Goal: Find contact information: Find contact information

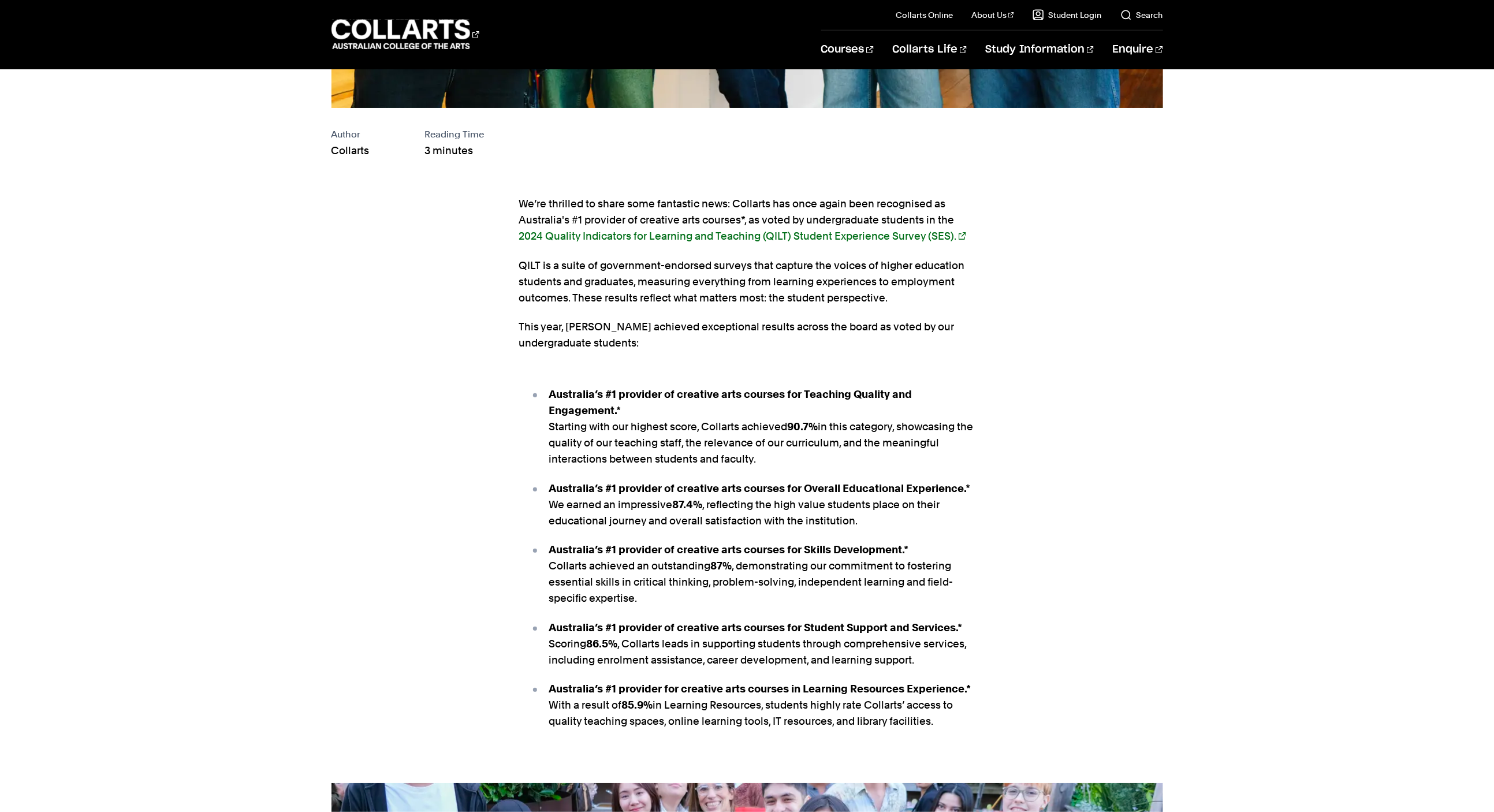
scroll to position [655, 0]
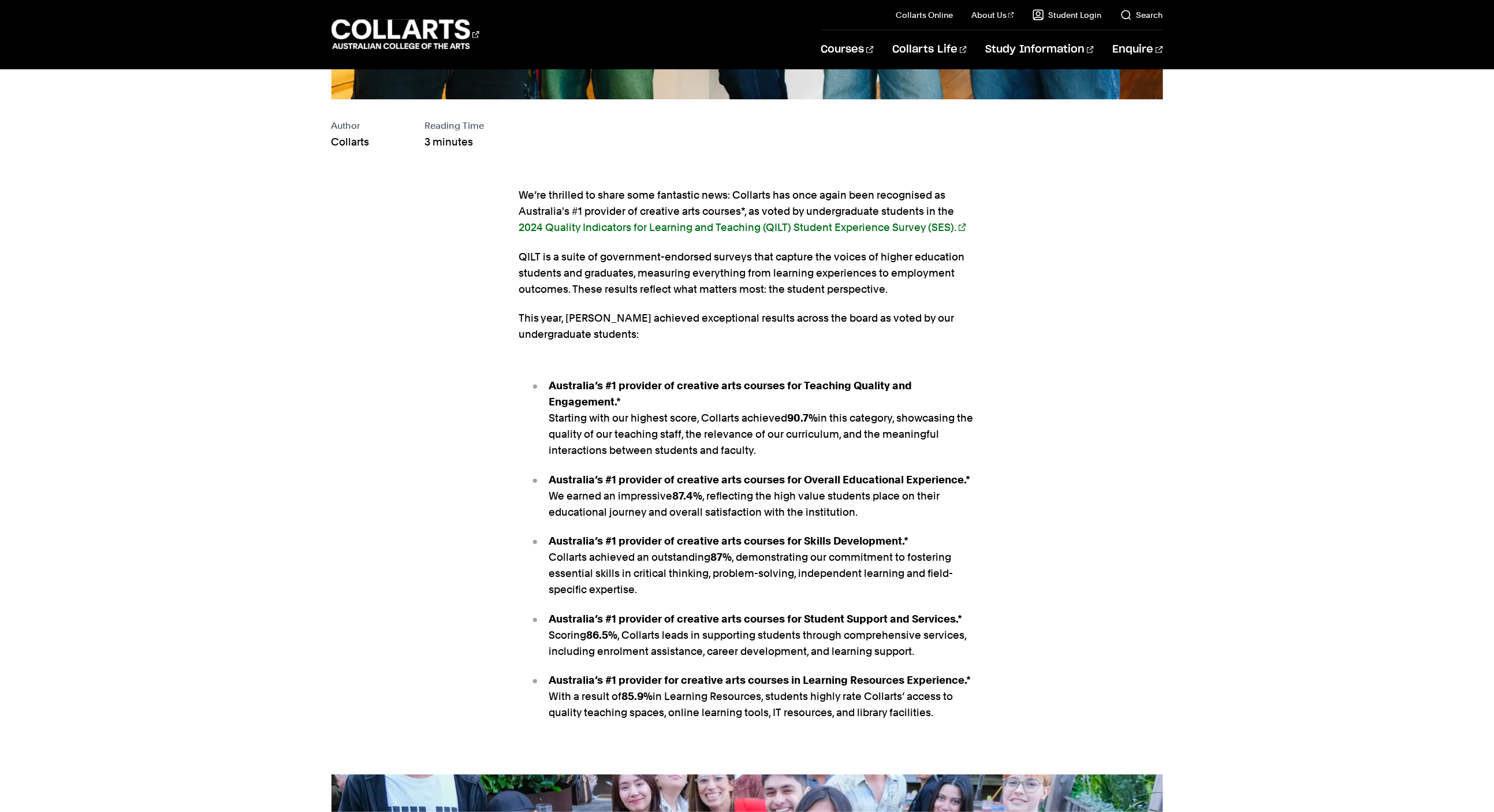
drag, startPoint x: 520, startPoint y: 323, endPoint x: 970, endPoint y: 726, distance: 604.1
click at [970, 726] on div "We’re thrilled to share some fantastic news: Collarts has once again been recog…" at bounding box center [747, 471] width 1086 height 606
copy section "This year, Collarts achieved exceptional results across the board as voted by o…"
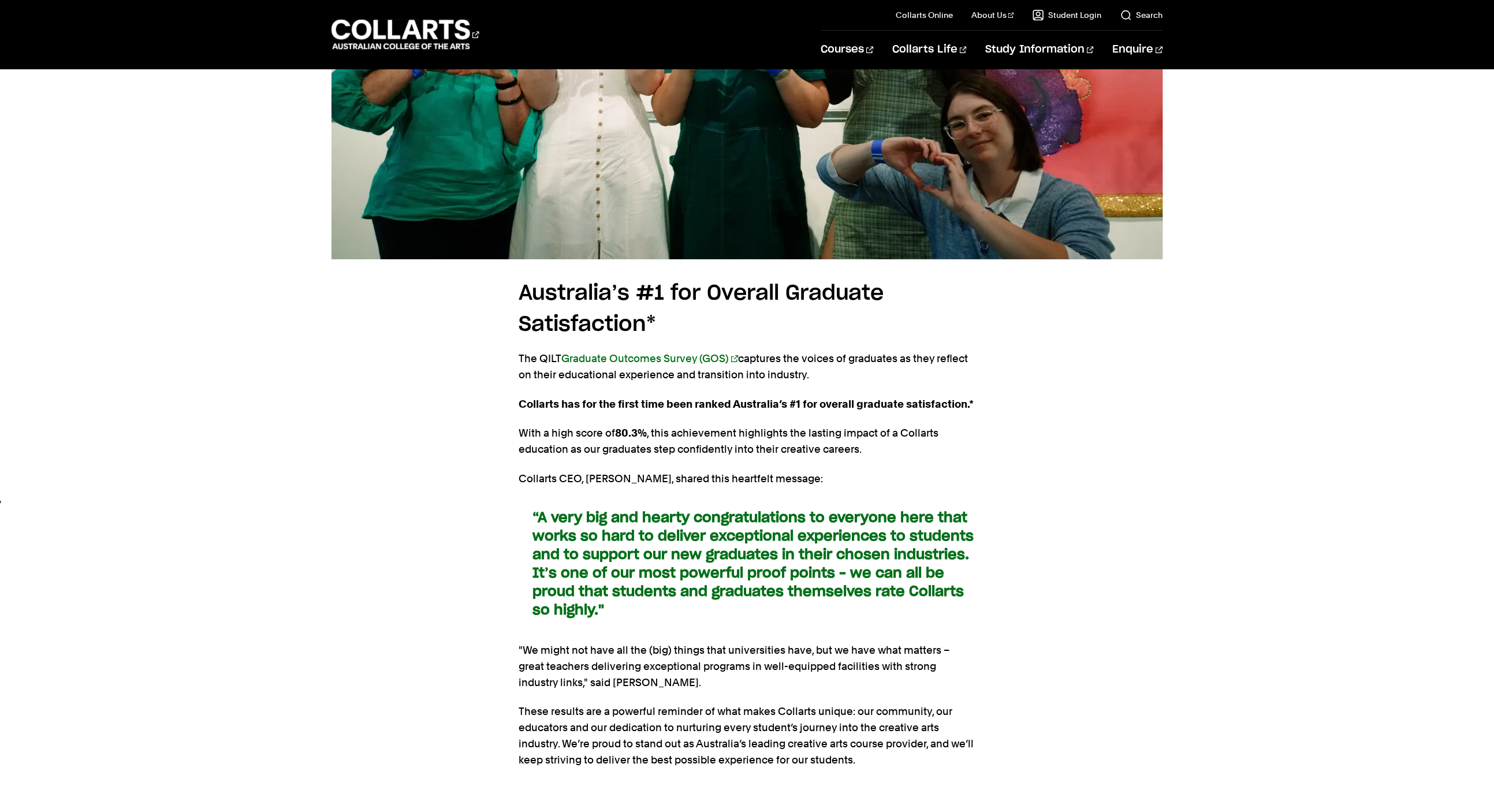
scroll to position [2549, 0]
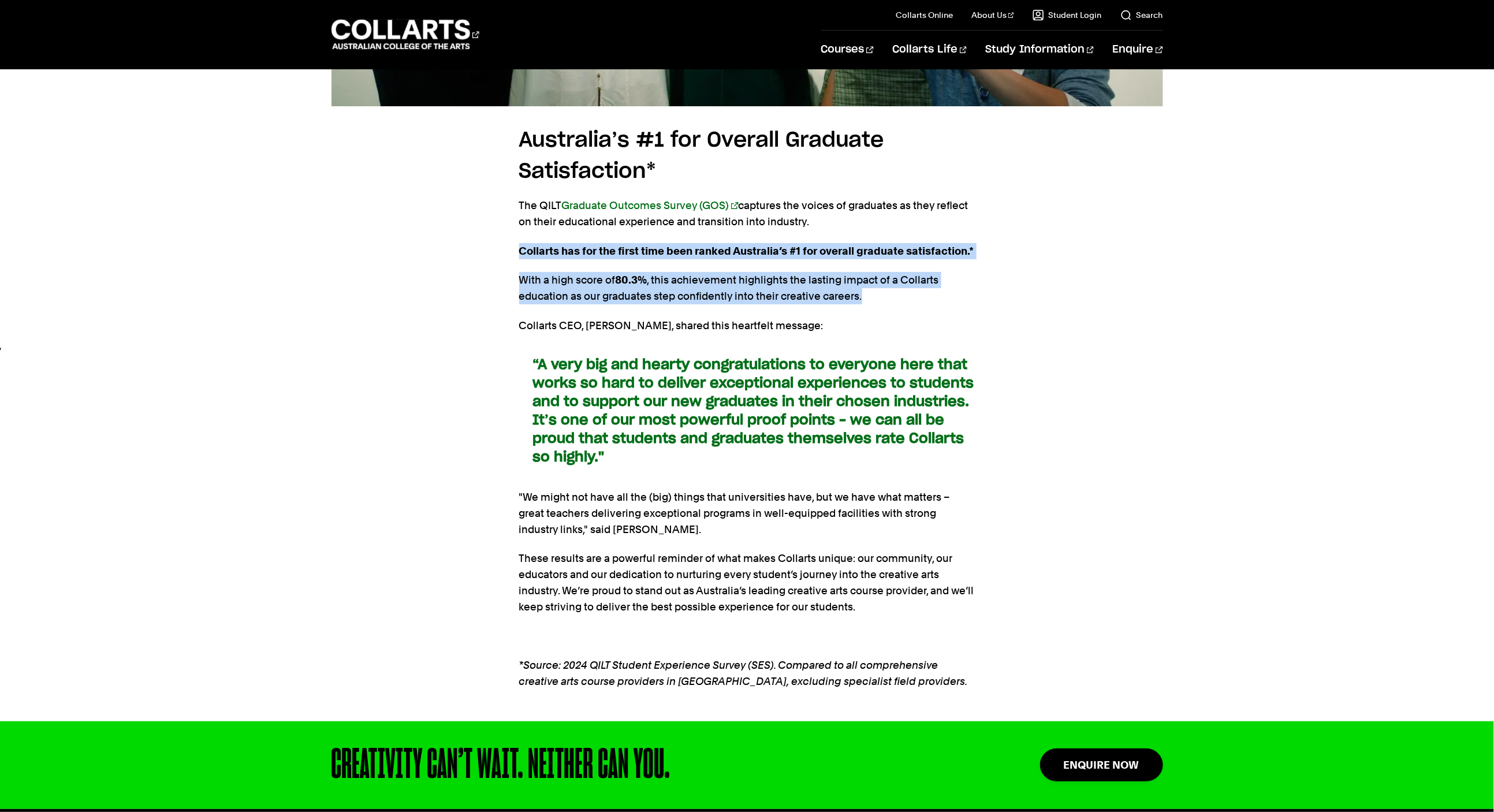
drag, startPoint x: 507, startPoint y: 245, endPoint x: 881, endPoint y: 303, distance: 378.5
click at [881, 303] on div "Australia’s #1 for Overall Graduate Satisfaction* The QILT Graduate Outcomes Su…" at bounding box center [747, 413] width 1086 height 615
copy section "Collarts has for the first time been ranked Australia’s #1 for overall graduate…"
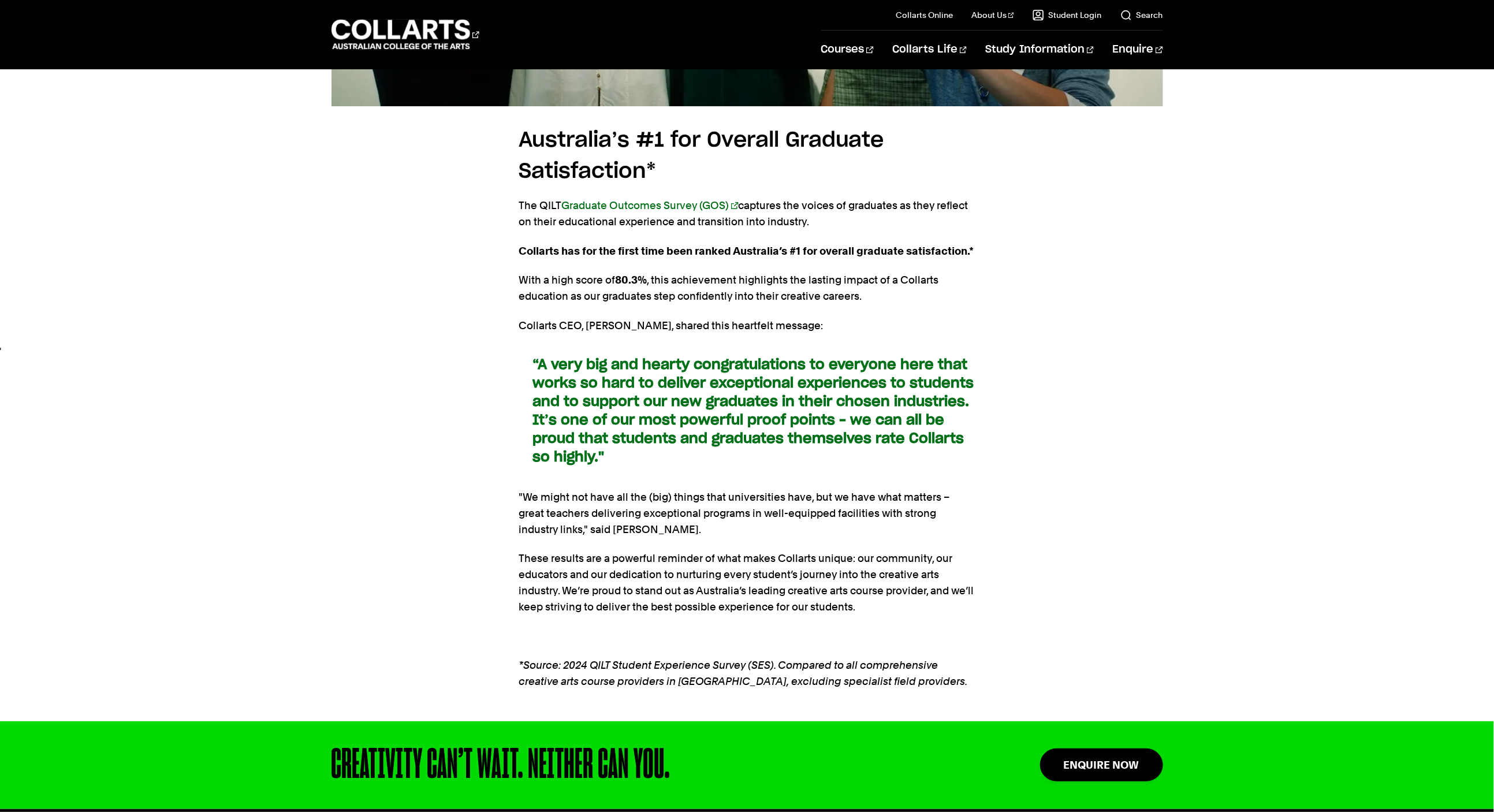
drag, startPoint x: 1343, startPoint y: 238, endPoint x: 1330, endPoint y: 207, distance: 33.6
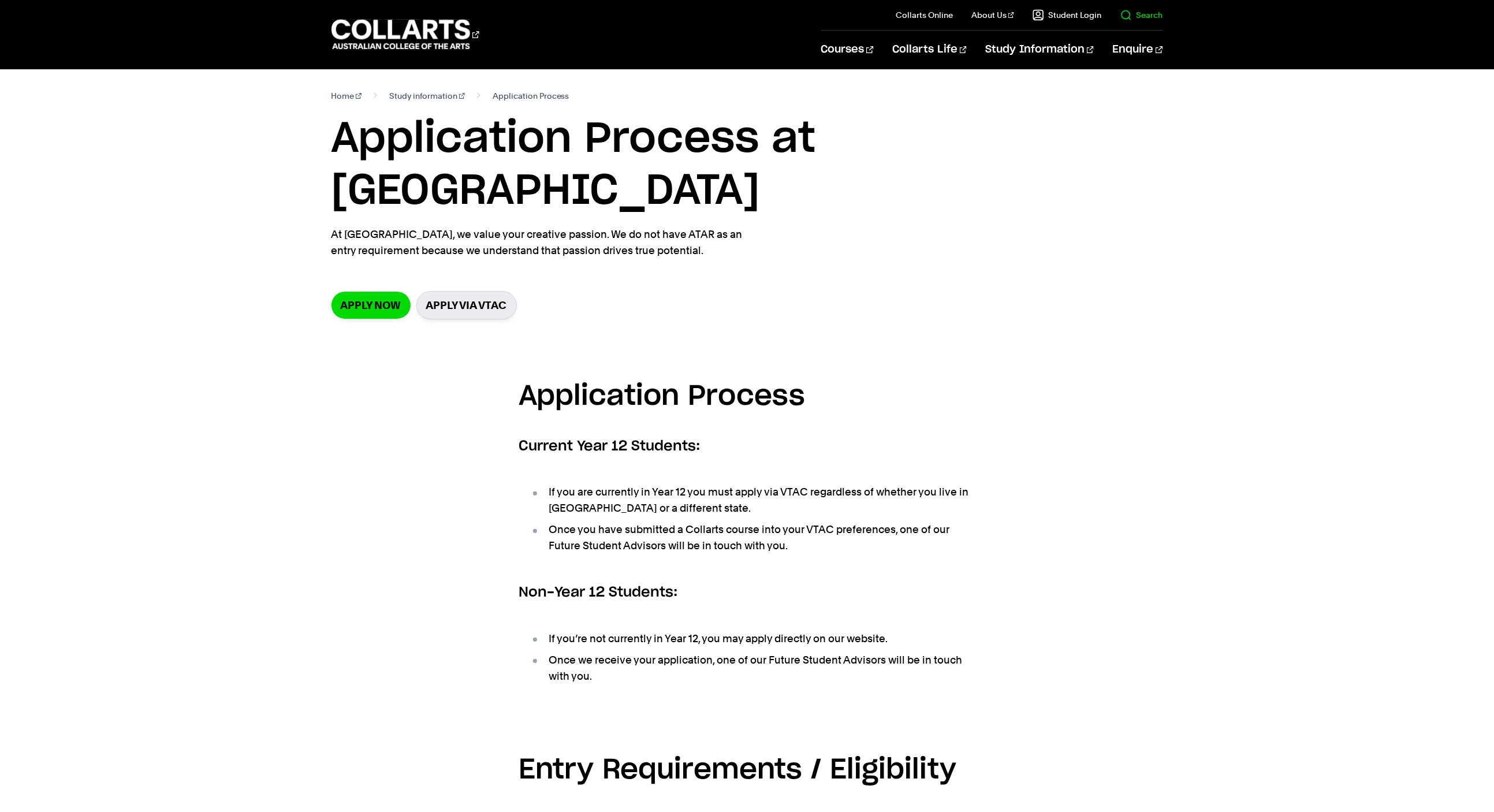
click at [1146, 25] on il "Search" at bounding box center [1133, 15] width 61 height 30
click at [1144, 19] on link "Search" at bounding box center [1141, 15] width 43 height 12
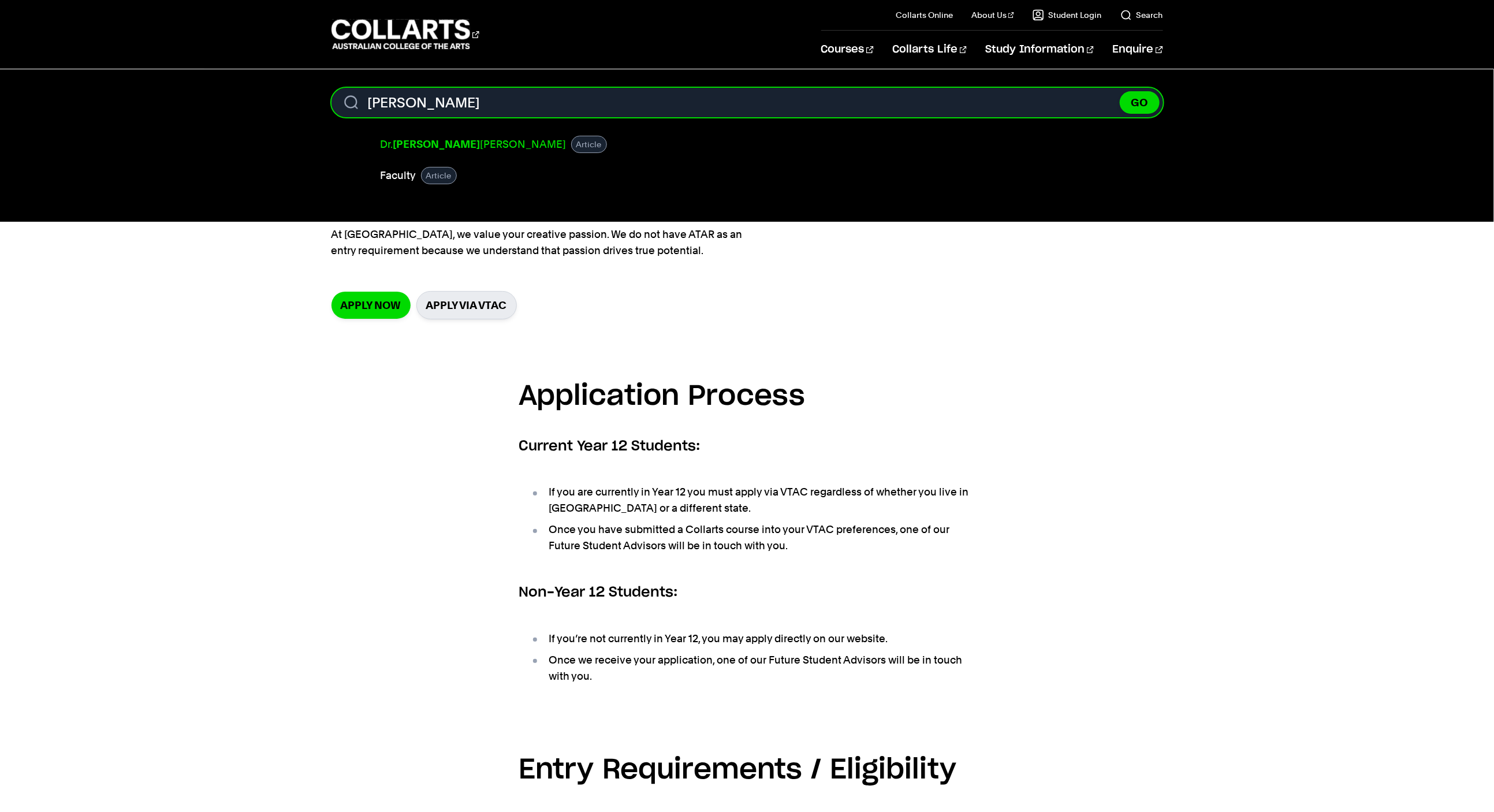
type input "melissa"
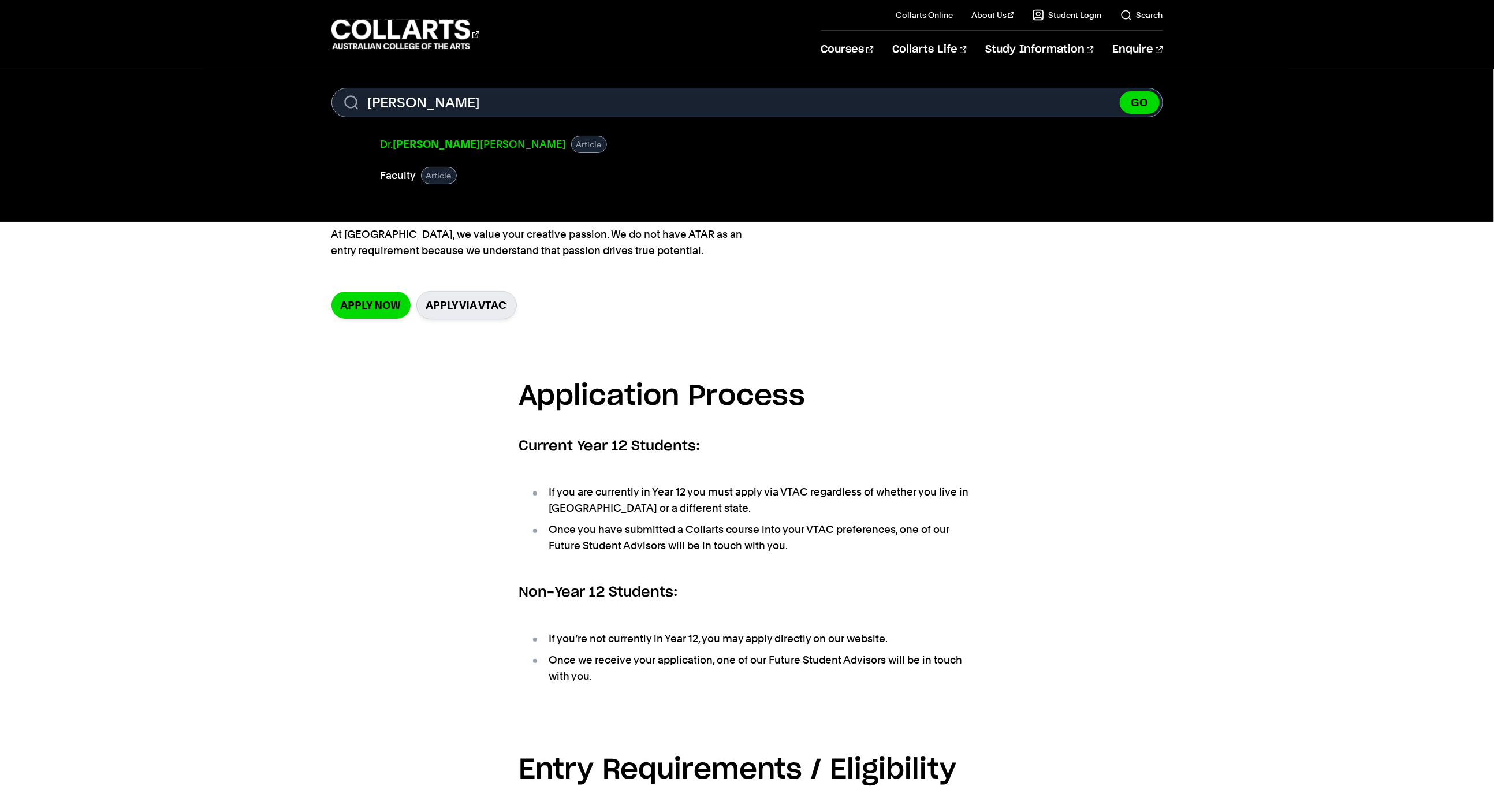
click at [414, 150] on link "Dr. Melissa Laird" at bounding box center [473, 144] width 186 height 16
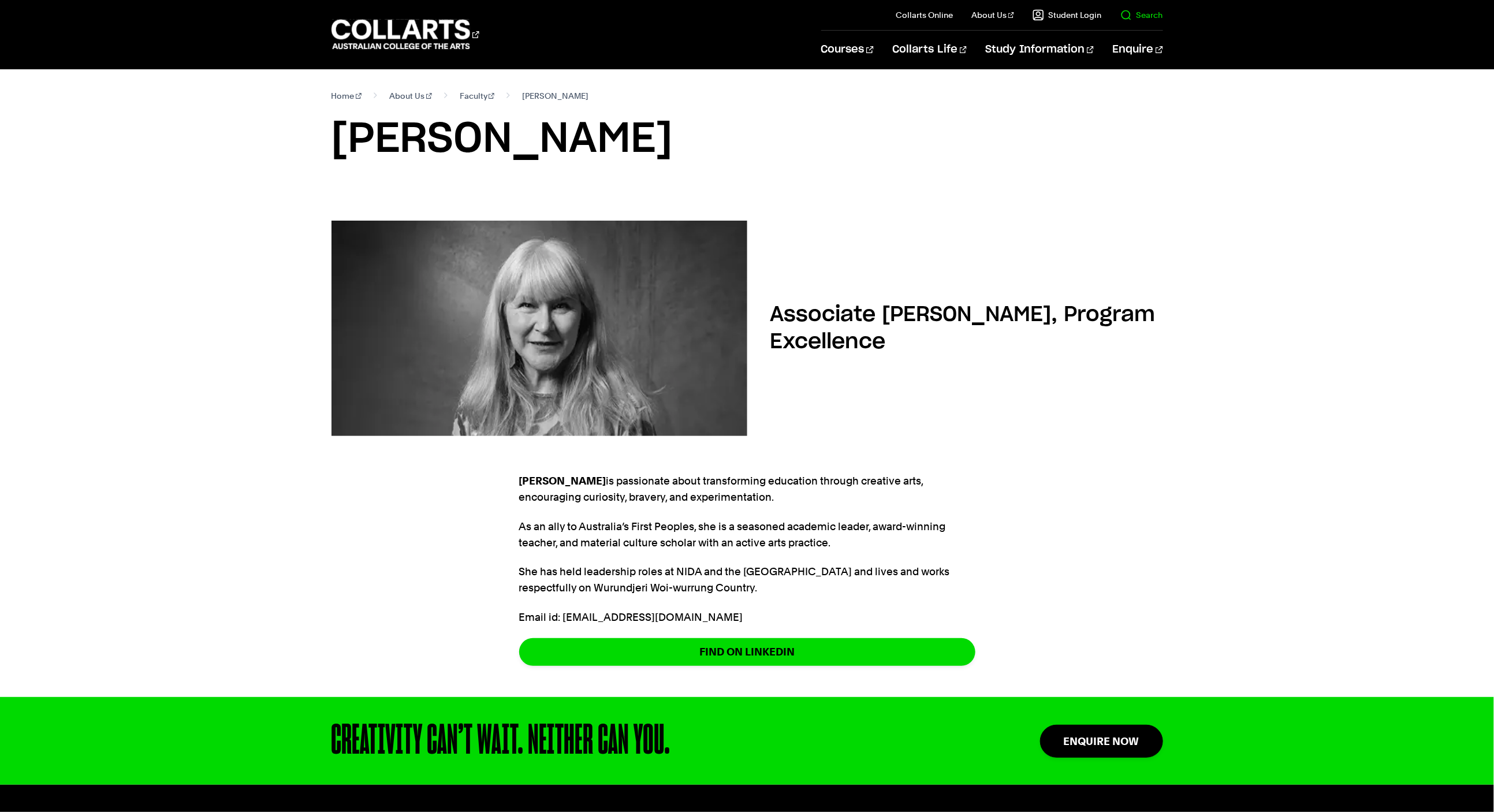
click at [1136, 20] on link "Search" at bounding box center [1141, 15] width 43 height 12
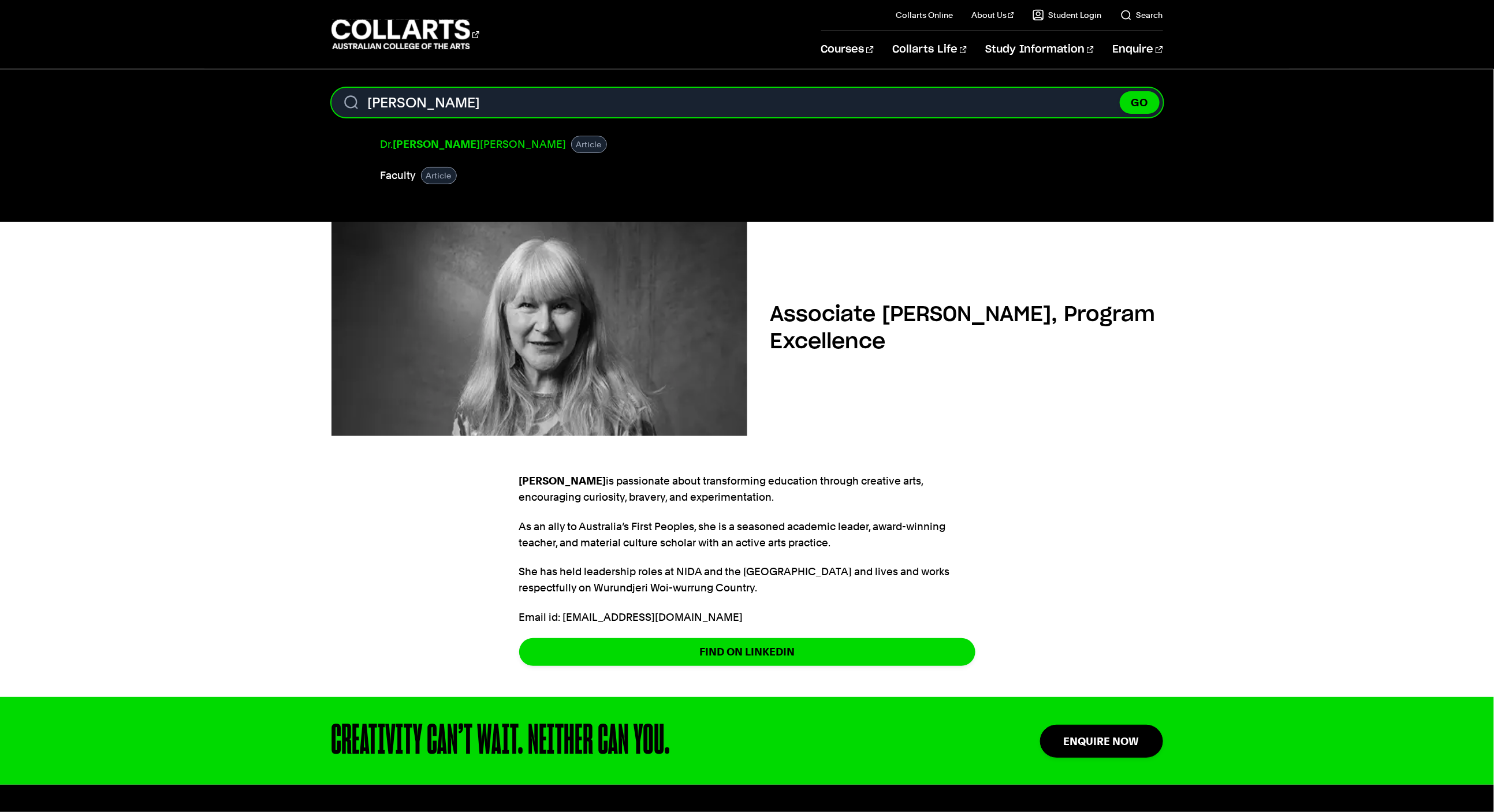
type input "natasha"
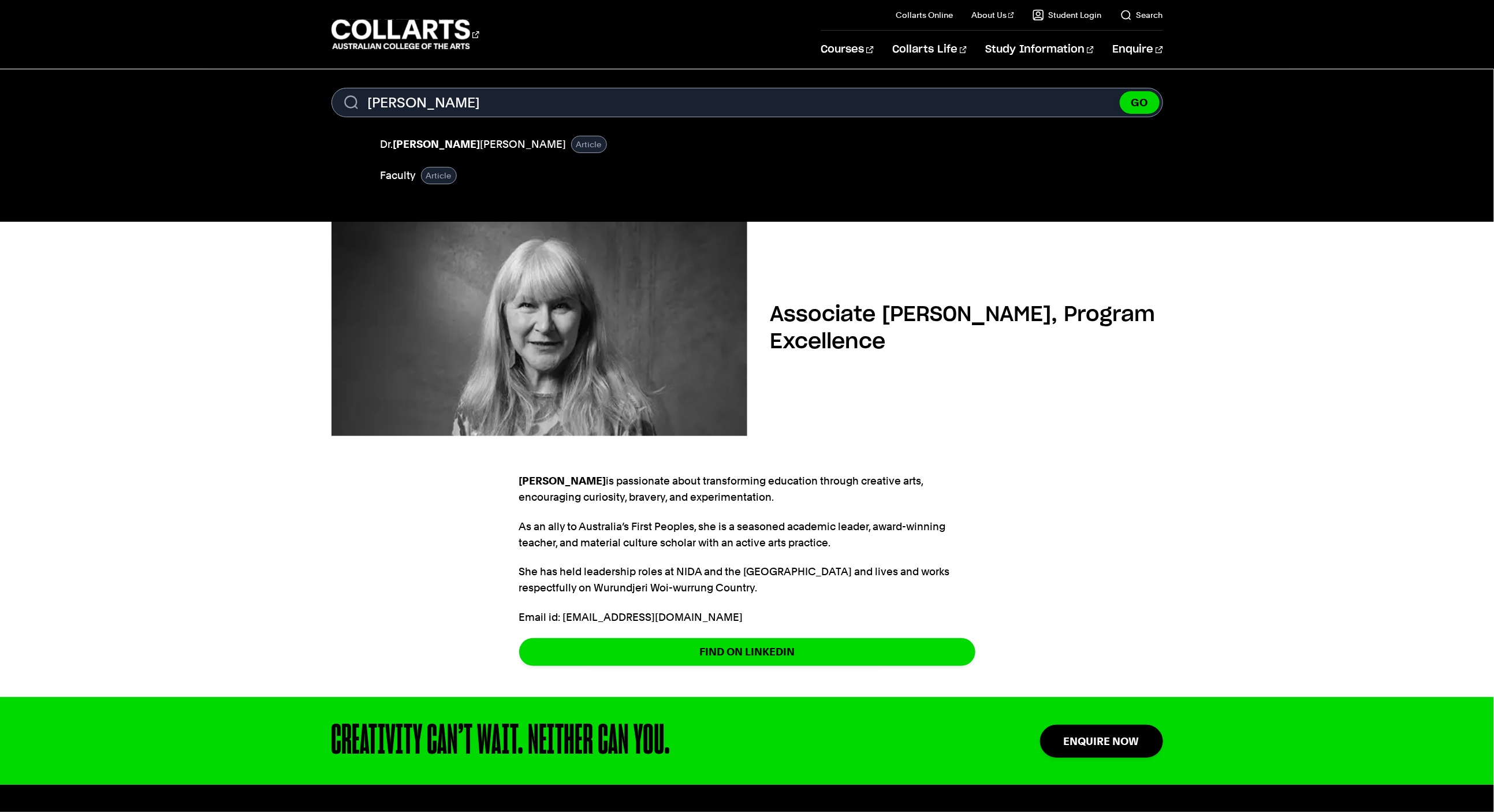
click at [425, 152] on link "Dr. Natasha Taylor" at bounding box center [473, 144] width 186 height 16
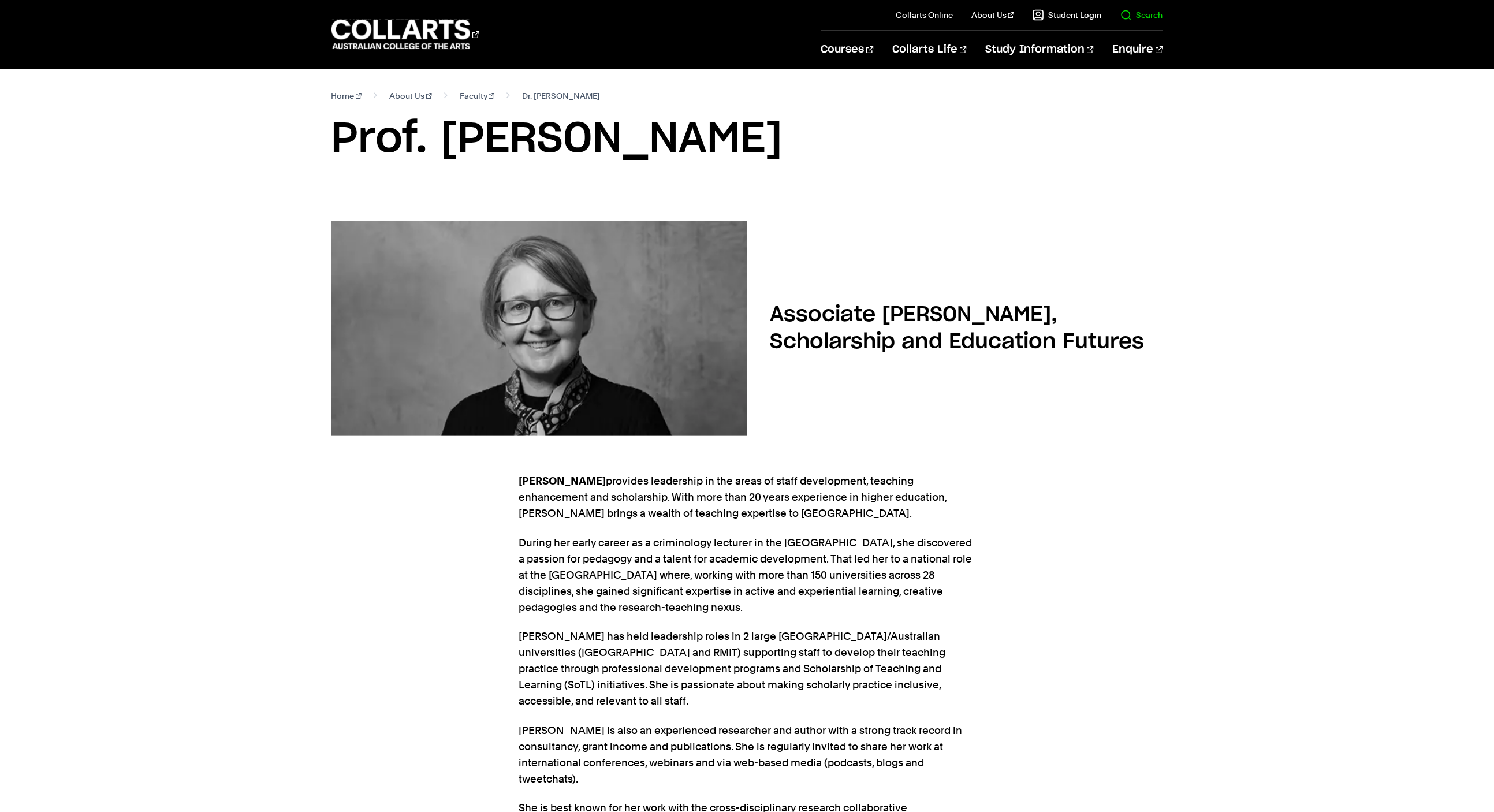
click at [1131, 20] on link "Search" at bounding box center [1141, 15] width 43 height 12
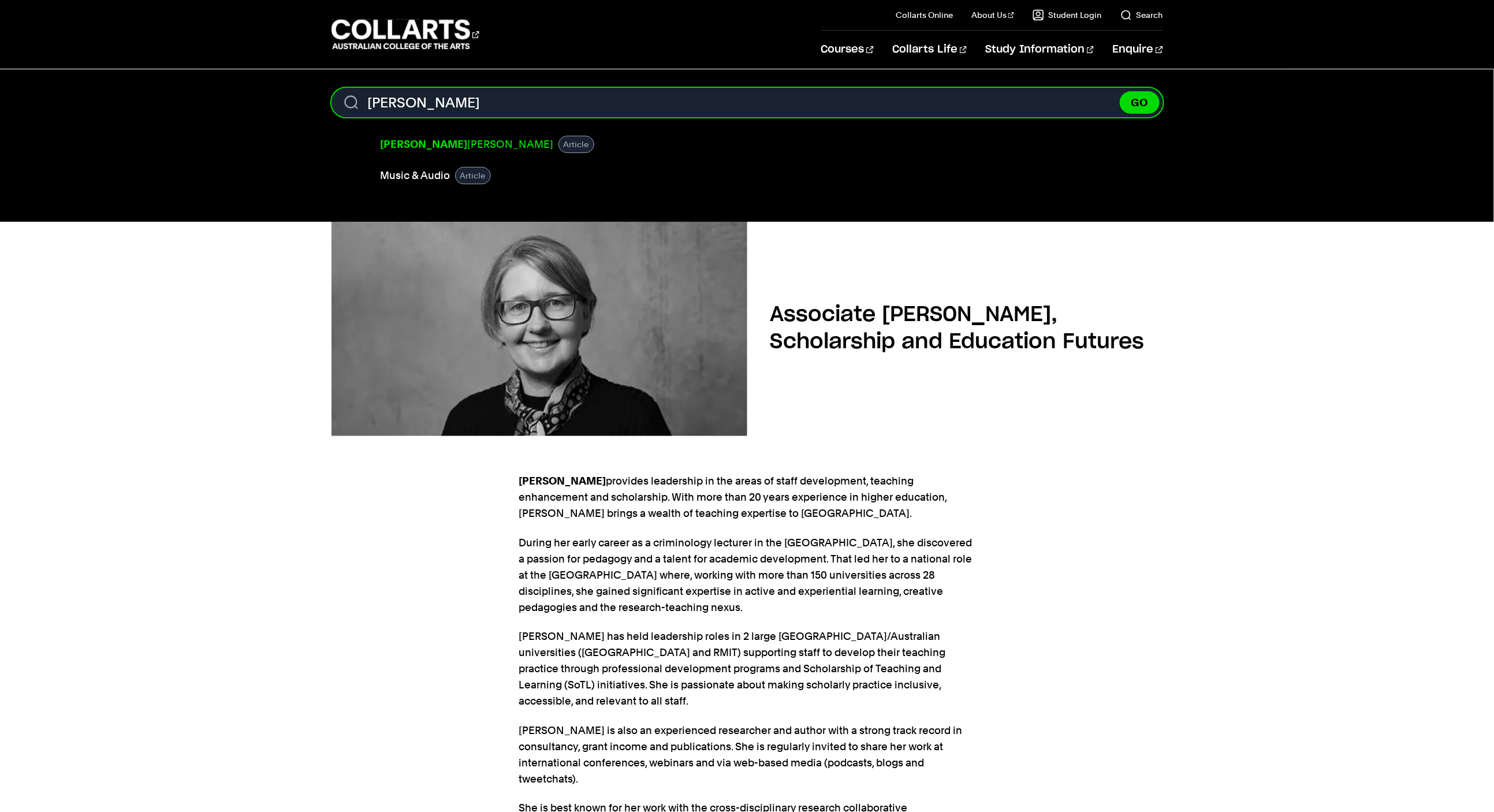
type input "jesse"
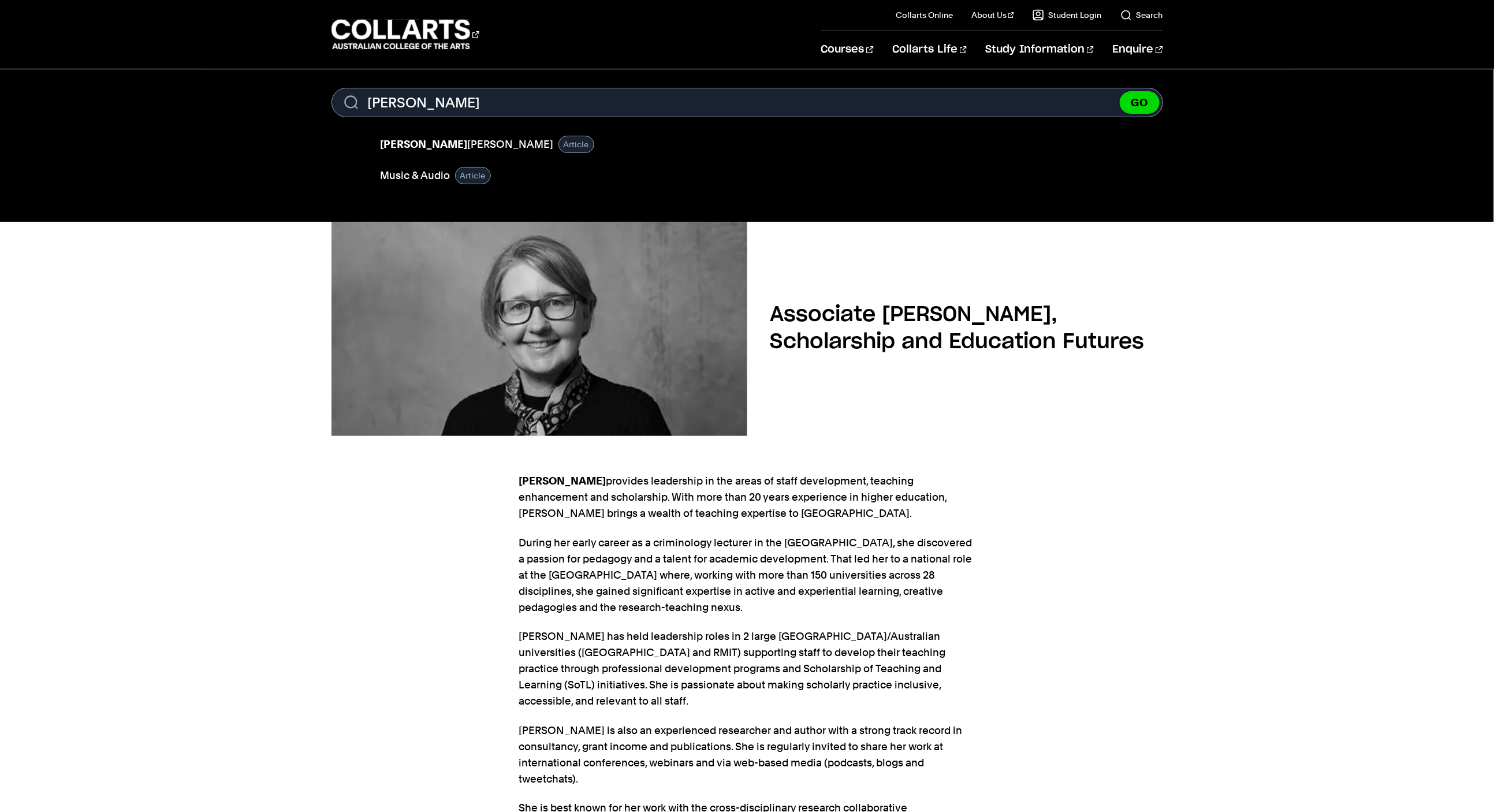
click at [410, 145] on link "Jesse Hooper" at bounding box center [467, 144] width 173 height 16
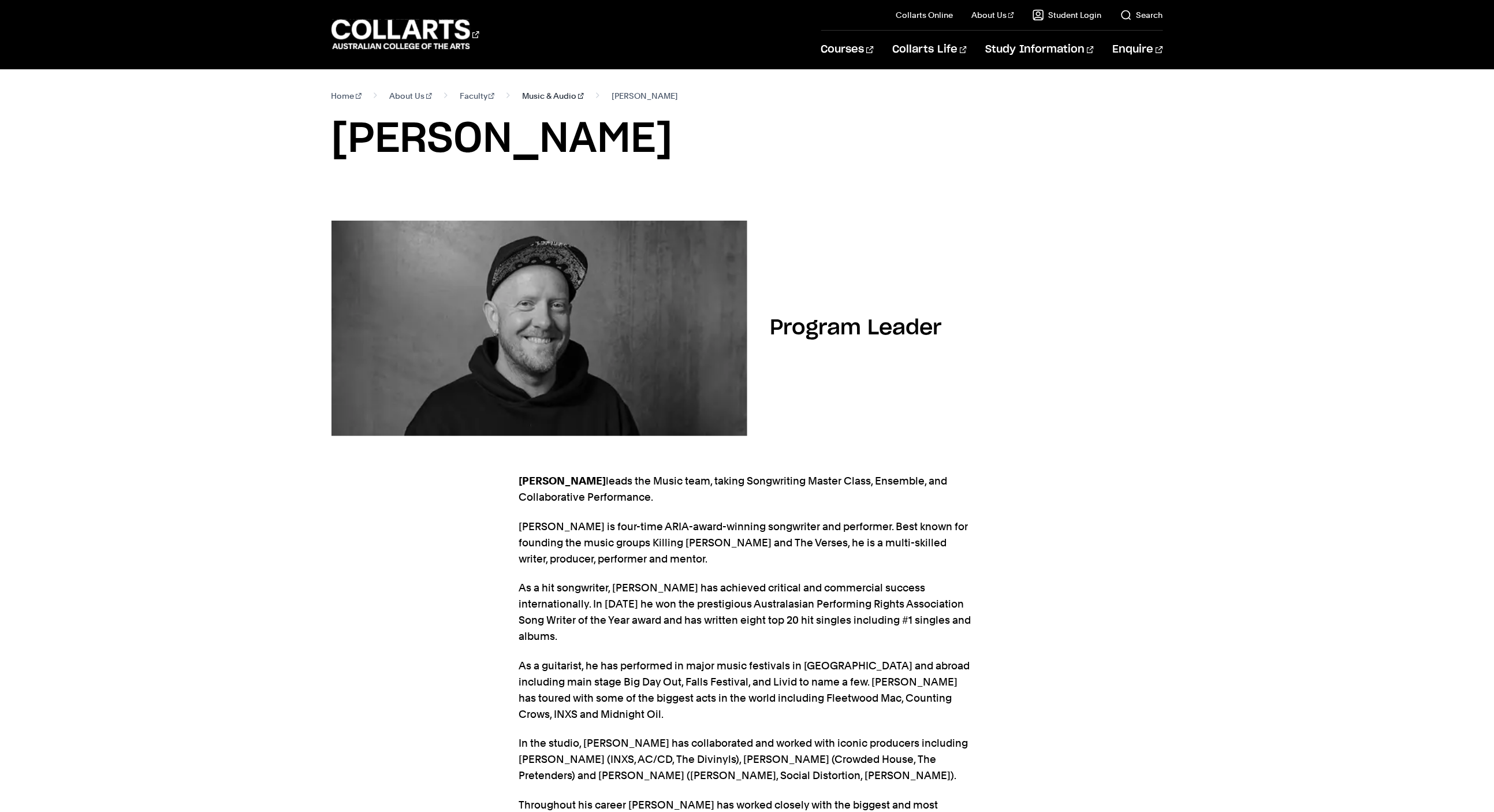
click at [550, 102] on link "Music & Audio" at bounding box center [553, 96] width 62 height 16
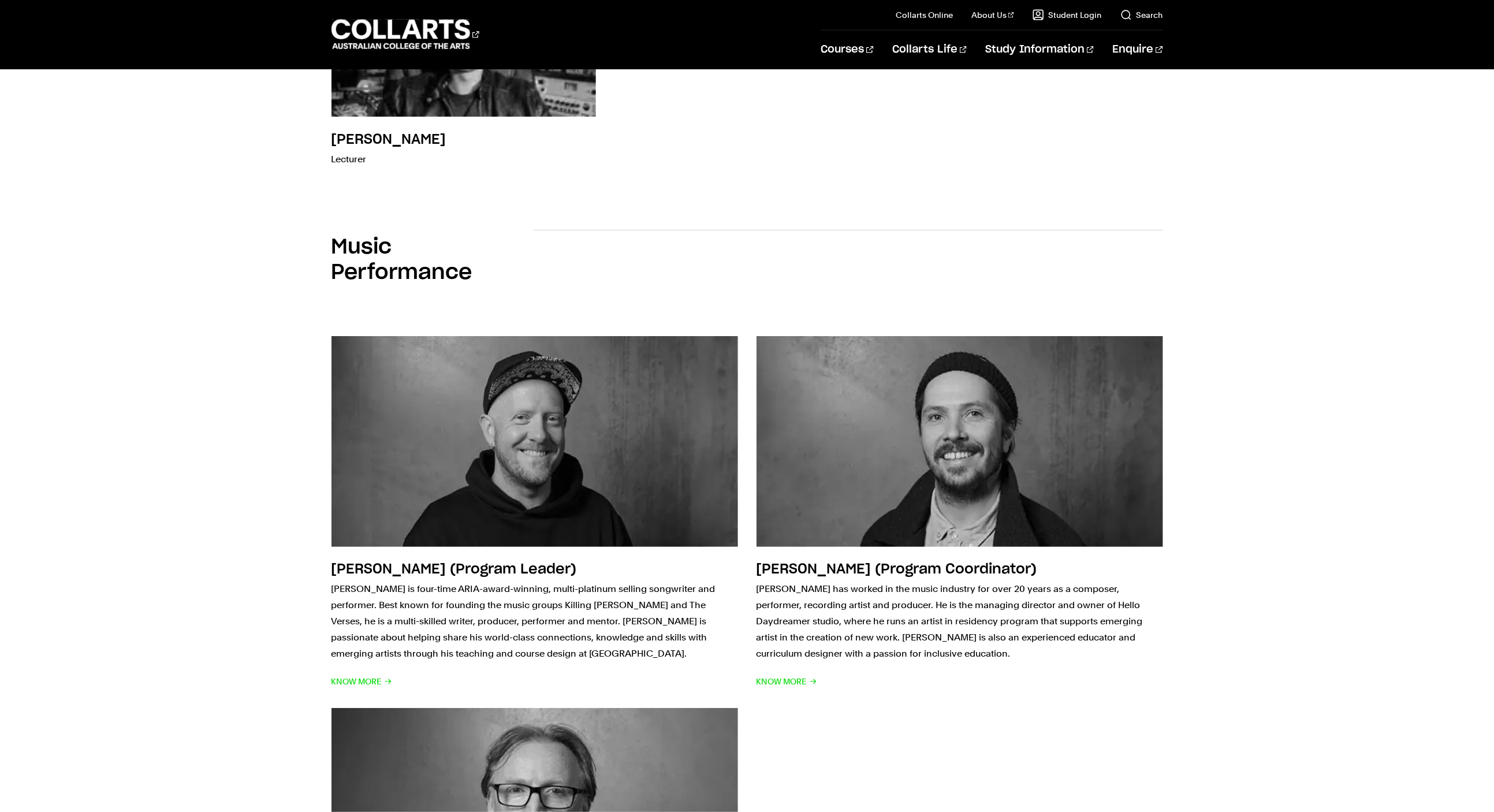
scroll to position [1106, 0]
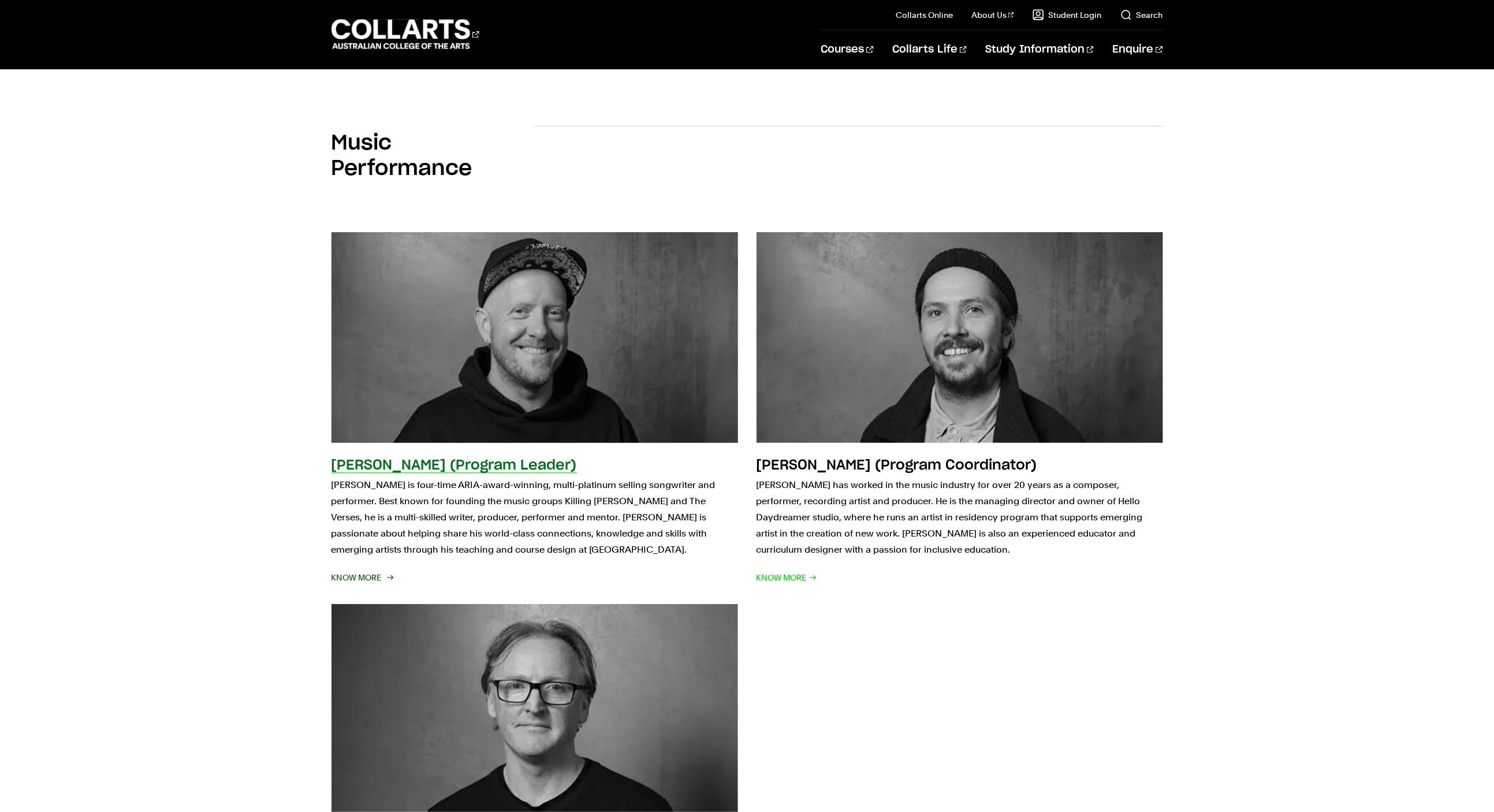
click at [638, 368] on img at bounding box center [534, 337] width 447 height 232
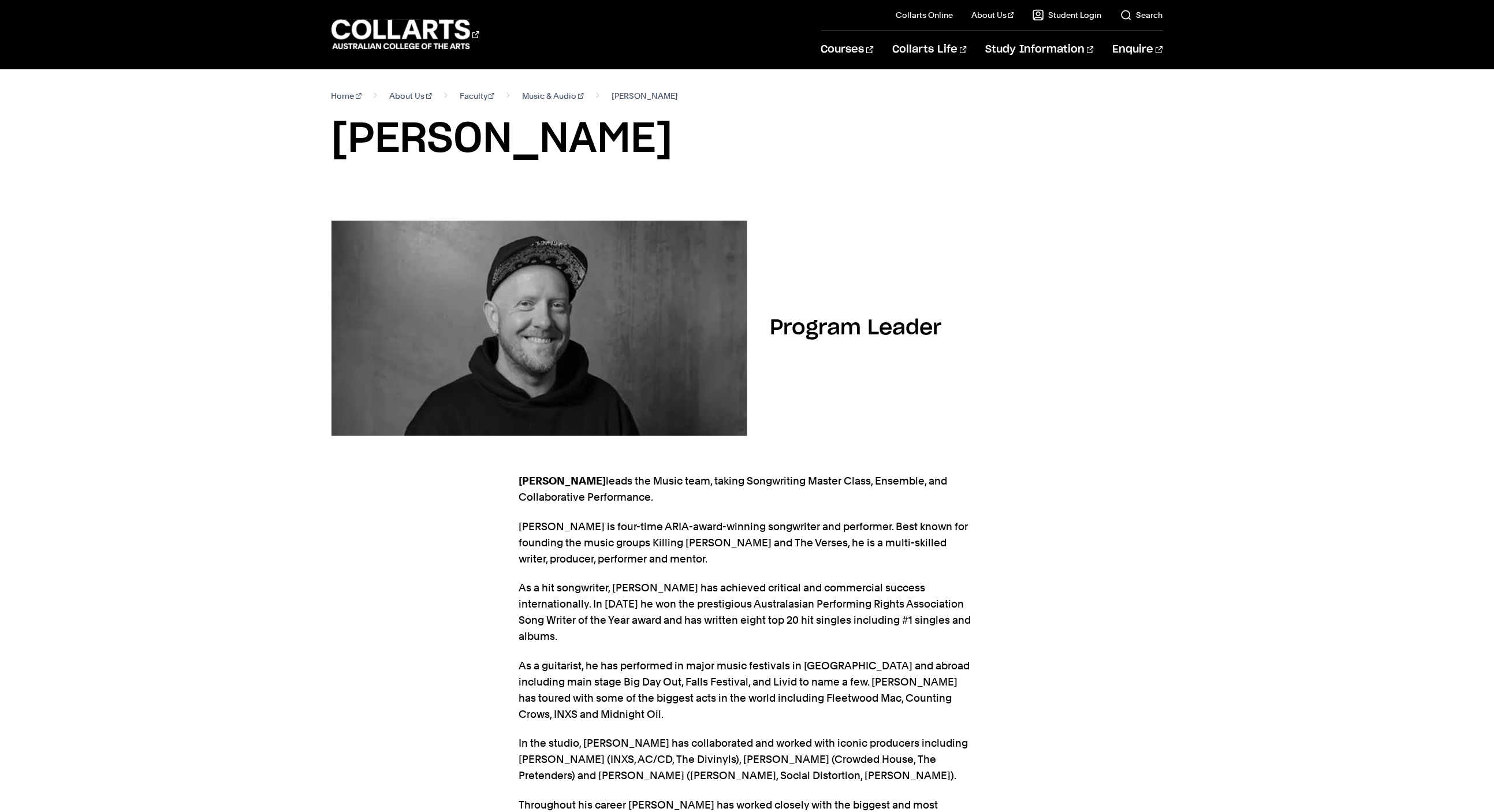
drag, startPoint x: 200, startPoint y: 223, endPoint x: 209, endPoint y: 154, distance: 69.6
click at [199, 217] on div "Program Leader [PERSON_NAME] leads the Music team, taking Songwriting Master Cl…" at bounding box center [747, 691] width 1494 height 977
click at [1140, 13] on link "Search" at bounding box center [1141, 15] width 43 height 12
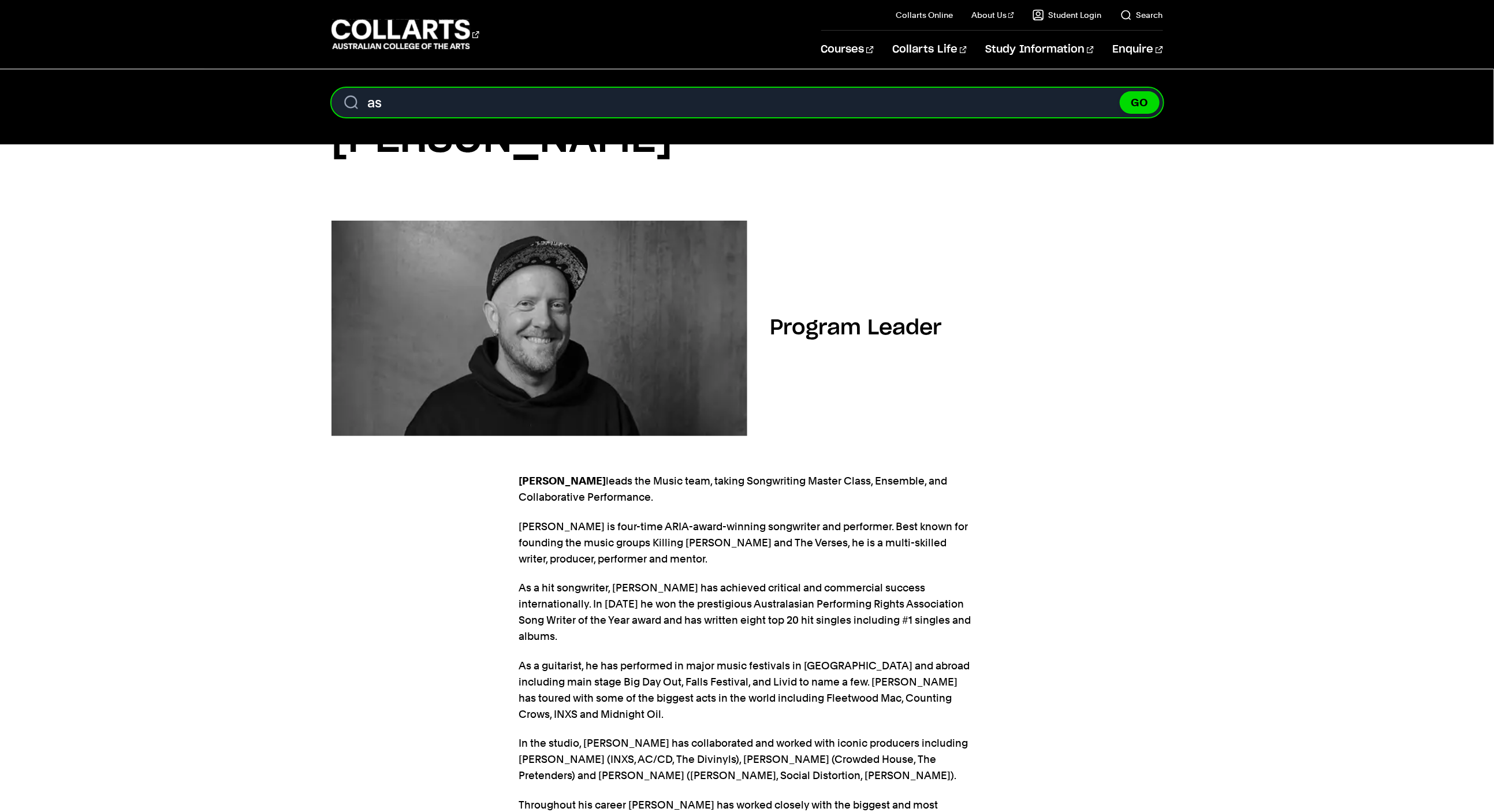
type input "a"
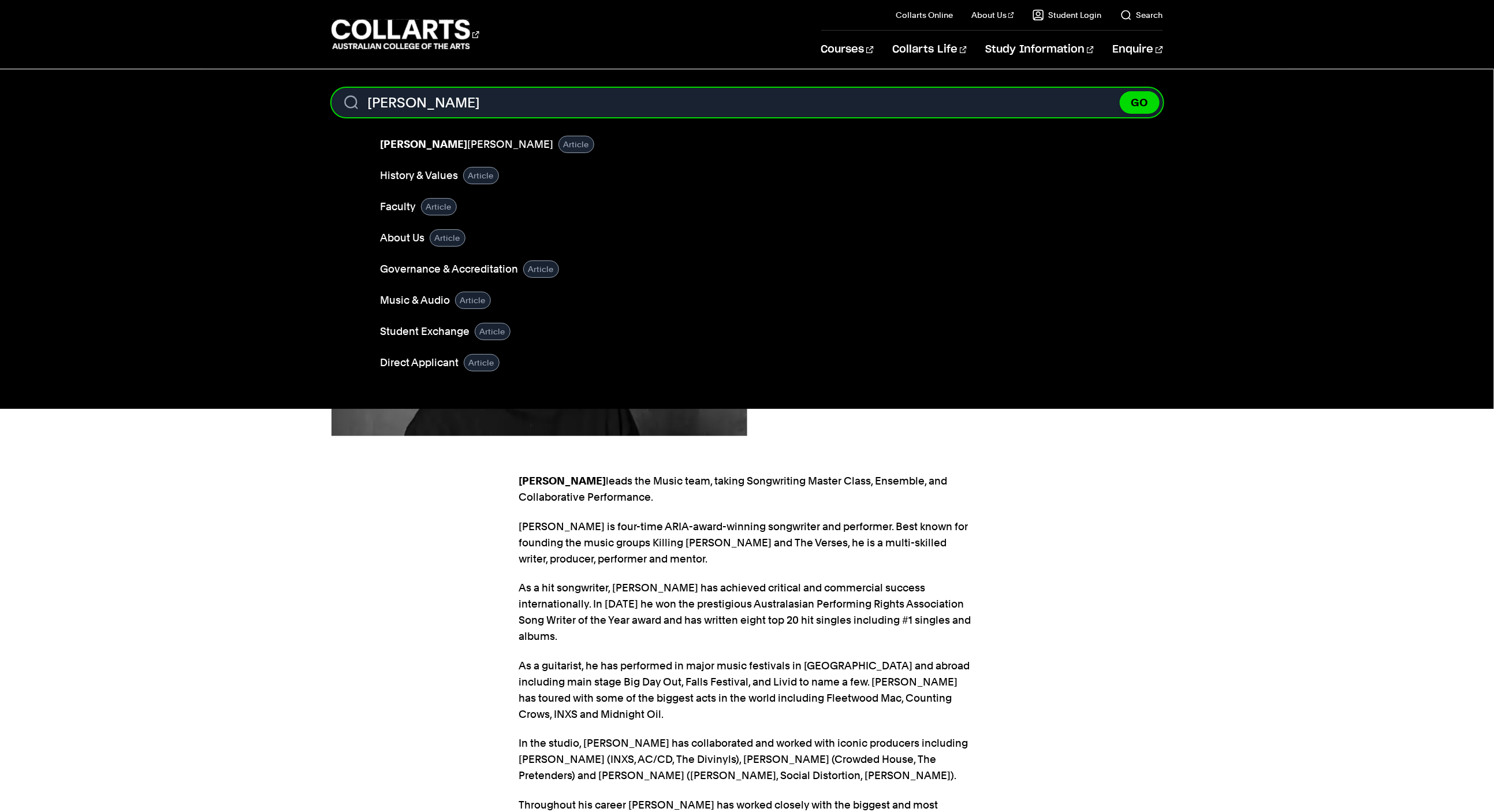
scroll to position [6, 0]
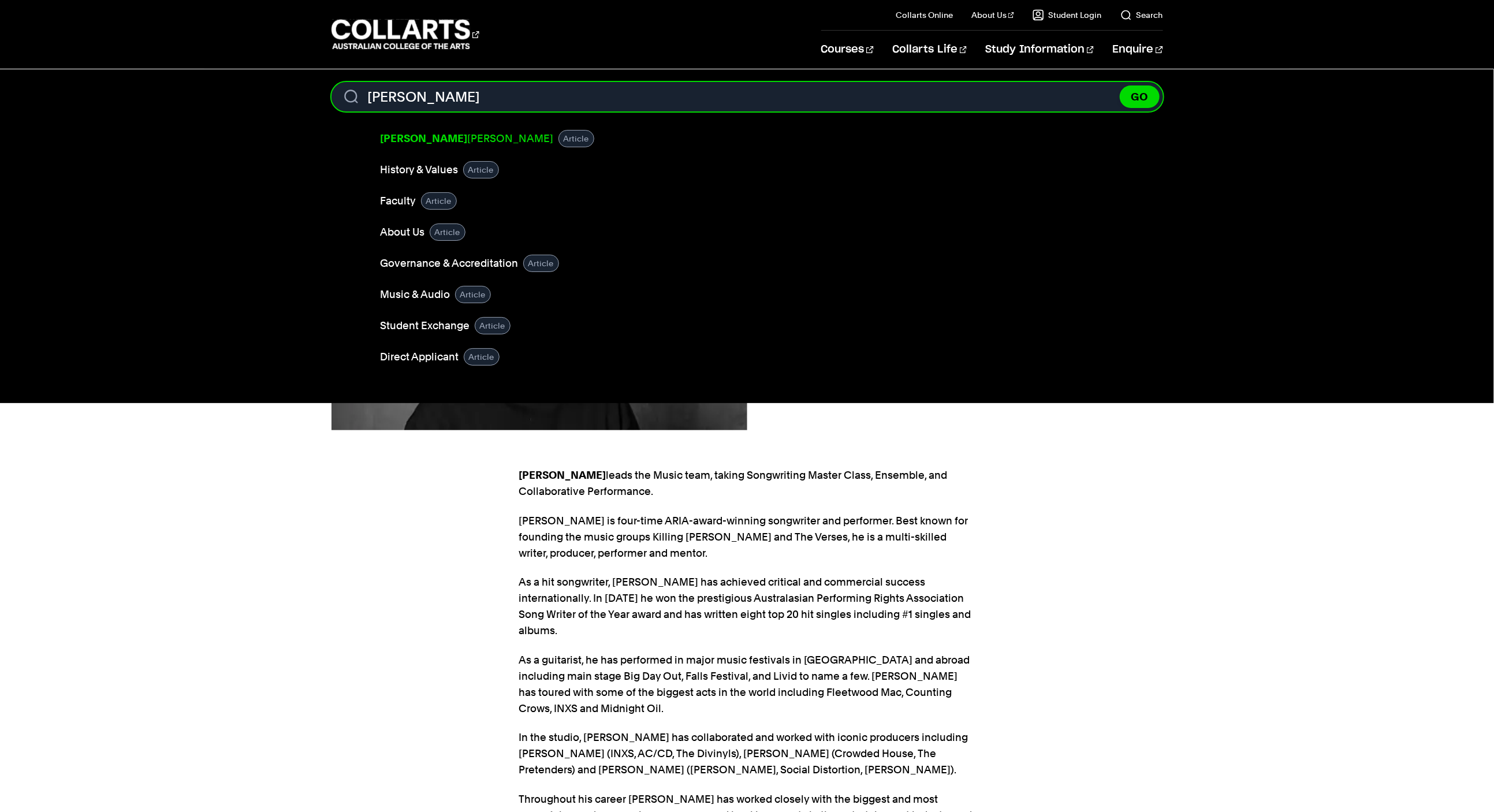
type input "sam"
click at [399, 140] on b "Sam" at bounding box center [424, 138] width 87 height 12
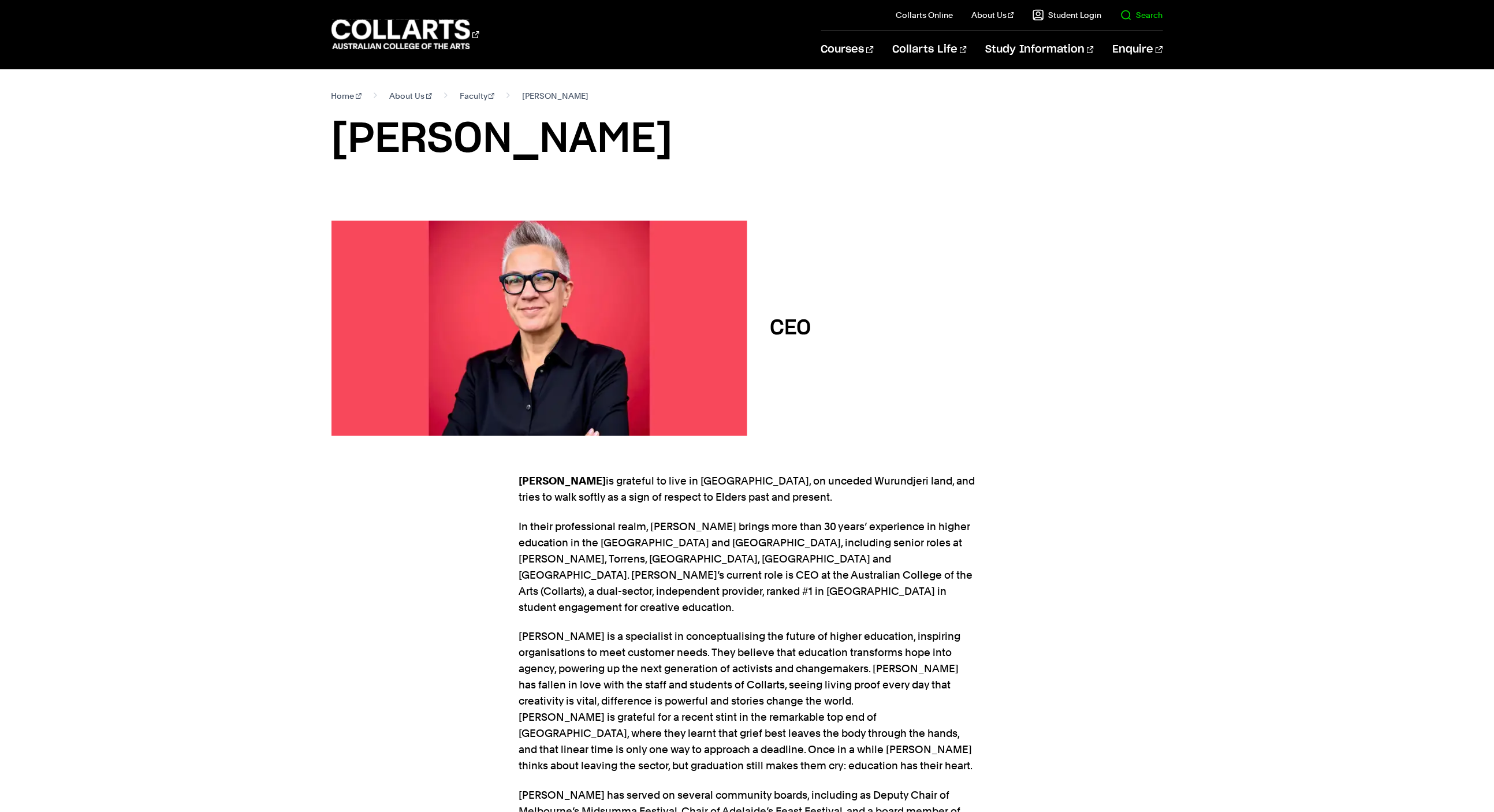
drag, startPoint x: 1130, startPoint y: 16, endPoint x: 1121, endPoint y: 17, distance: 9.1
click at [1130, 16] on link "Search" at bounding box center [1141, 15] width 43 height 12
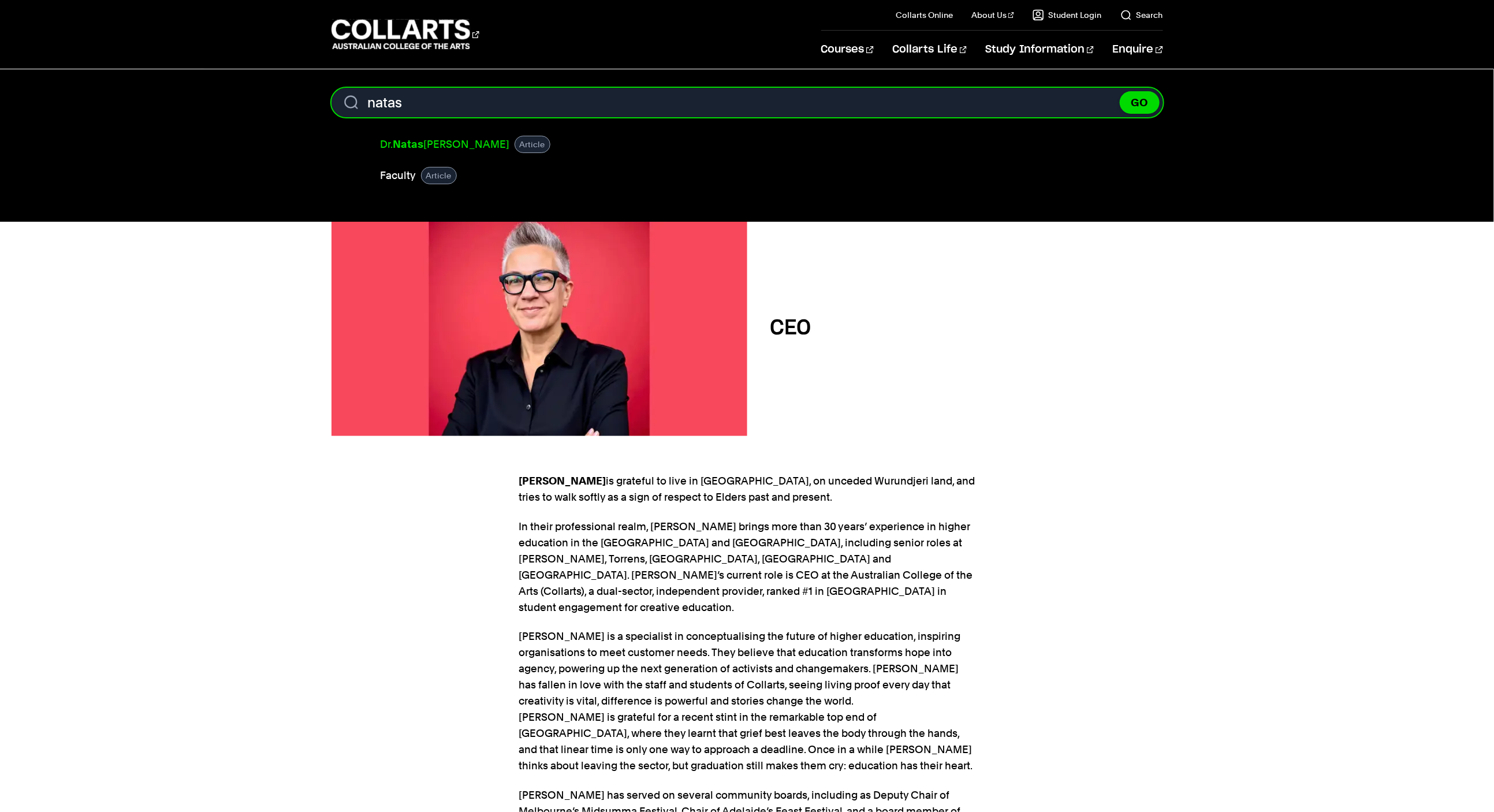
type input "natas"
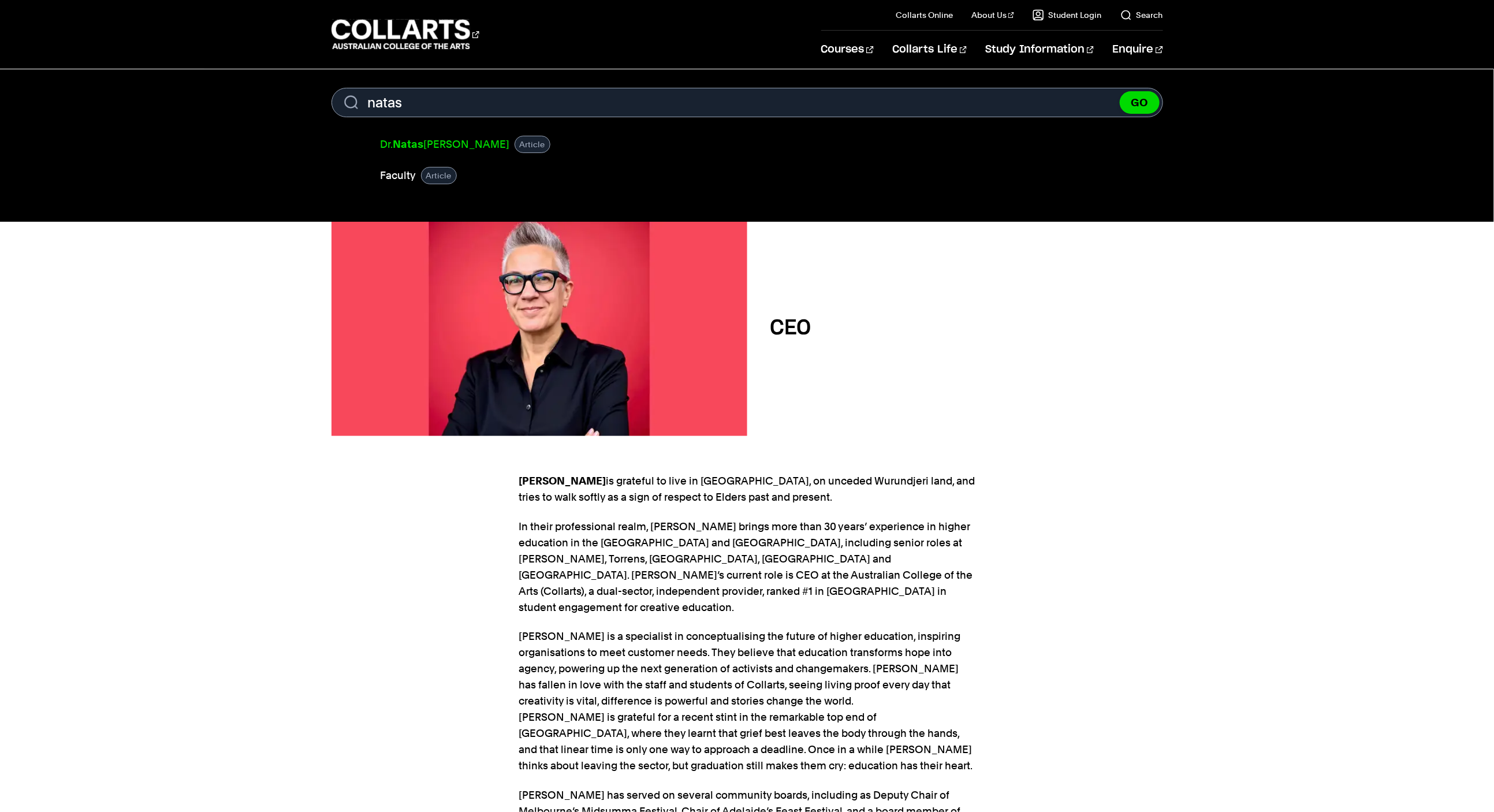
click at [423, 150] on b "Natas" at bounding box center [408, 144] width 30 height 12
